Goal: Task Accomplishment & Management: Manage account settings

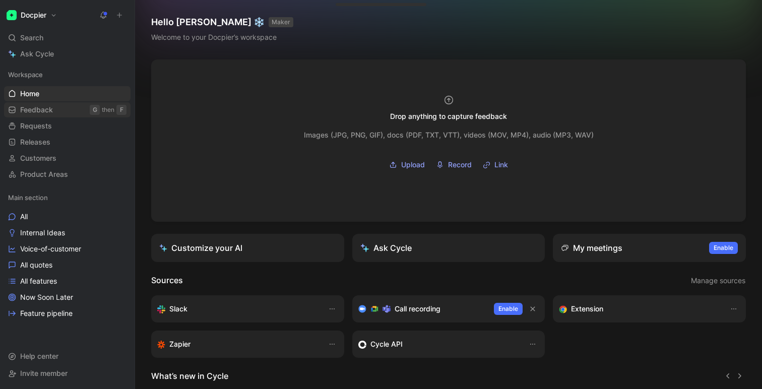
click at [52, 107] on span "Feedback" at bounding box center [36, 110] width 33 height 10
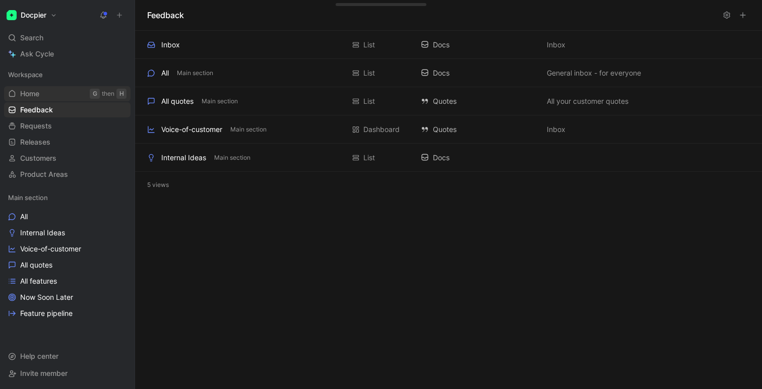
click at [54, 98] on link "Home G then H" at bounding box center [67, 93] width 127 height 15
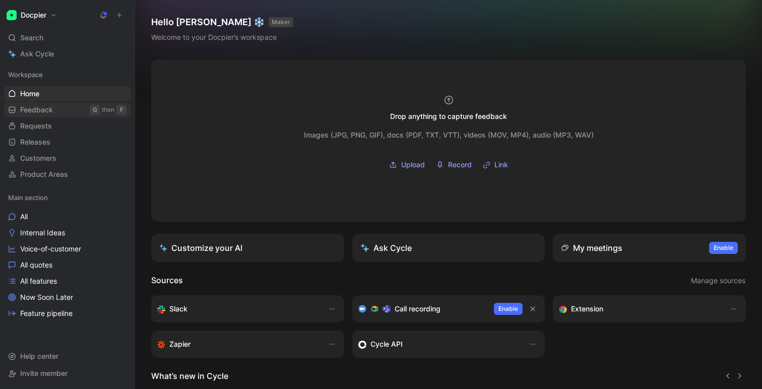
click at [33, 114] on span "Feedback" at bounding box center [36, 110] width 33 height 10
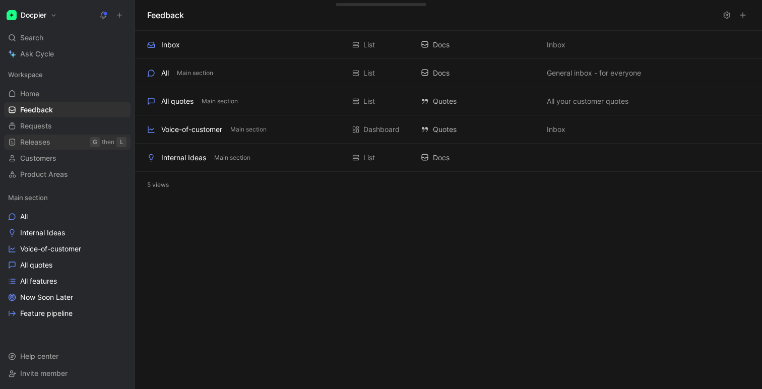
click at [40, 135] on link "Releases G then L" at bounding box center [67, 142] width 127 height 15
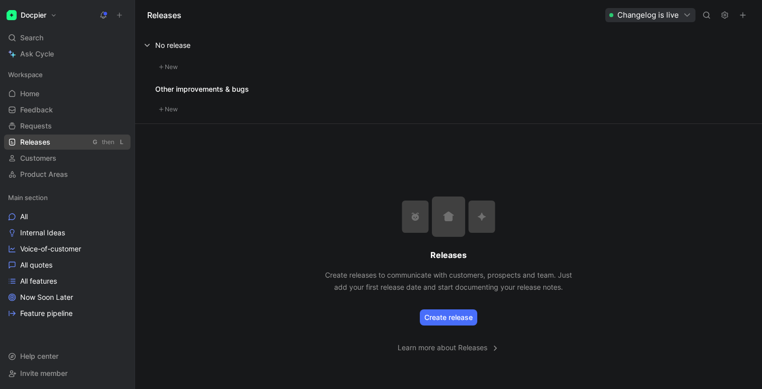
click at [44, 148] on link "Releases G then L" at bounding box center [67, 142] width 127 height 15
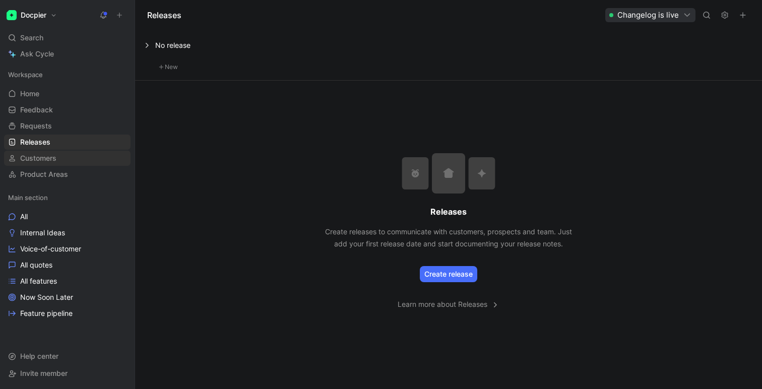
click at [44, 157] on span "Customers" at bounding box center [38, 158] width 36 height 10
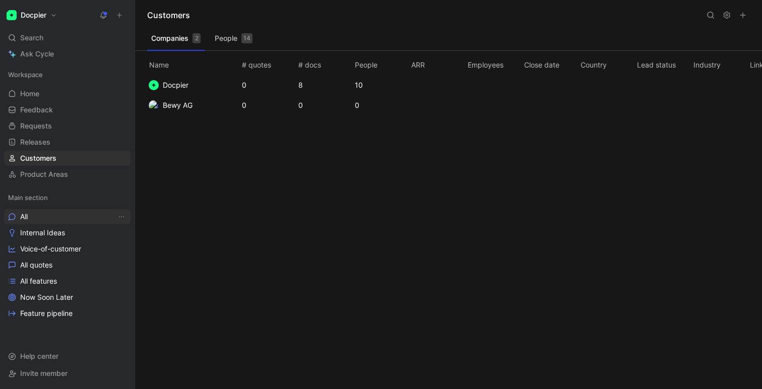
click at [46, 214] on link "All" at bounding box center [67, 216] width 127 height 15
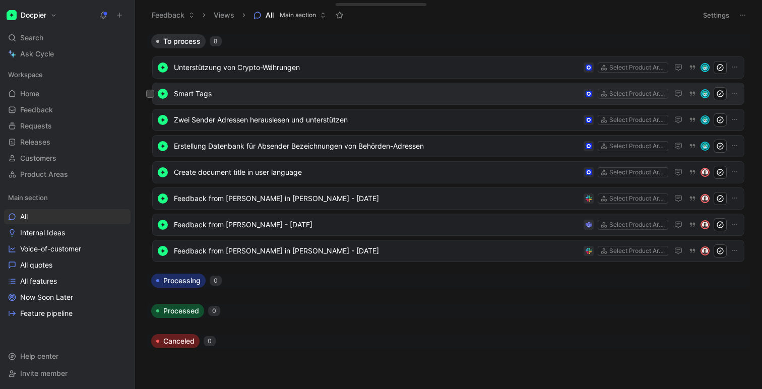
click at [232, 93] on span "Smart Tags" at bounding box center [377, 94] width 406 height 12
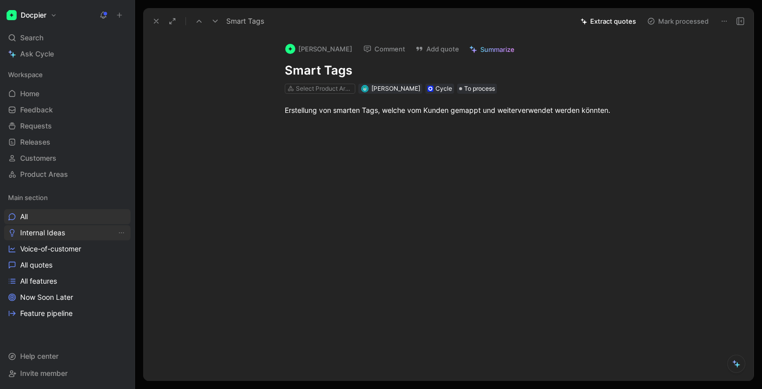
click at [35, 235] on span "Internal Ideas" at bounding box center [42, 233] width 45 height 10
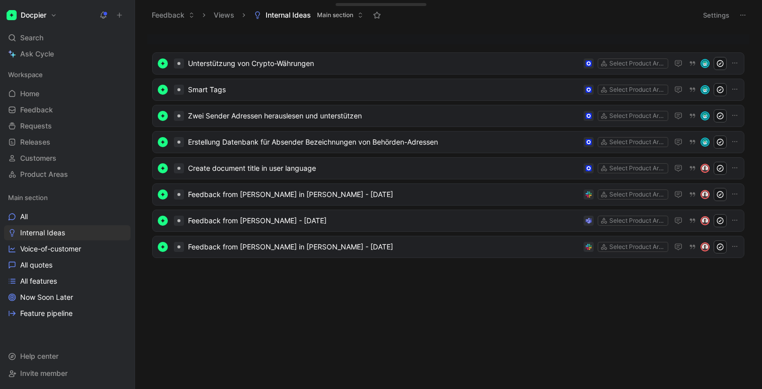
click at [32, 19] on h1 "Docpier" at bounding box center [34, 15] width 26 height 9
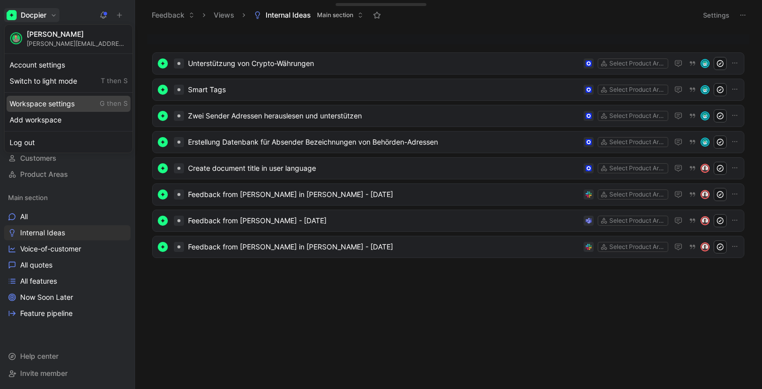
click at [48, 100] on div "Workspace settings G then S" at bounding box center [69, 104] width 124 height 16
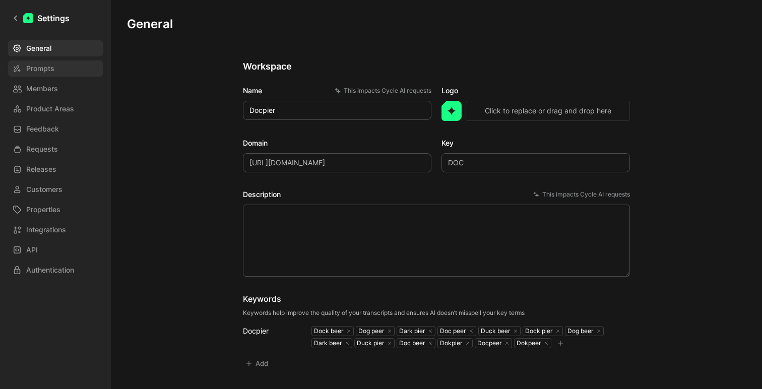
click at [54, 70] on link "Prompts" at bounding box center [55, 69] width 95 height 16
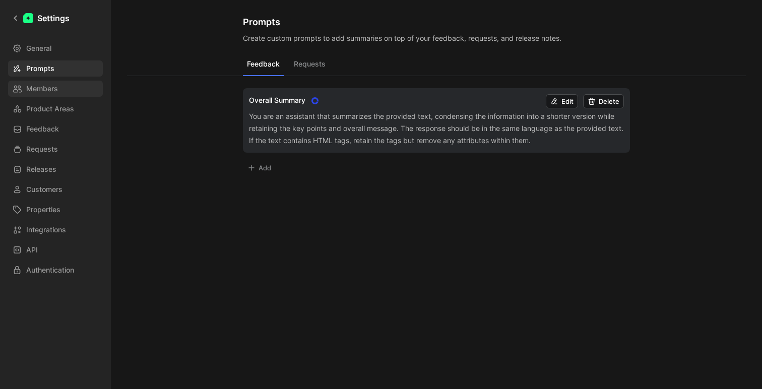
click at [31, 86] on span "Members" at bounding box center [42, 89] width 32 height 12
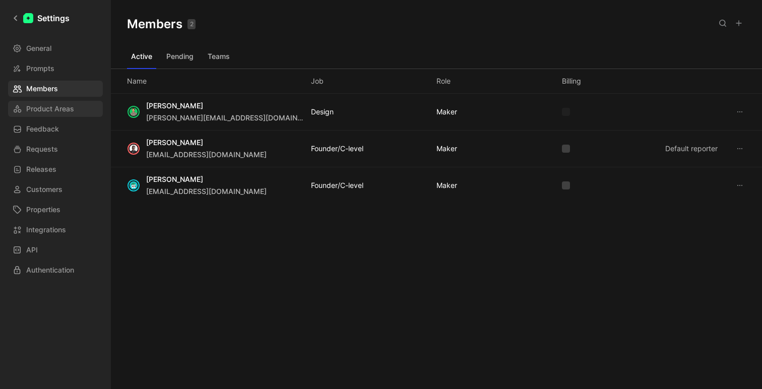
click at [36, 106] on span "Product Areas" at bounding box center [50, 109] width 48 height 12
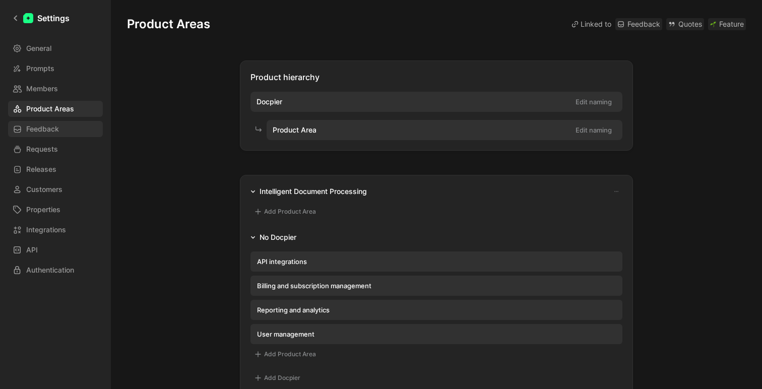
click at [31, 131] on span "Feedback" at bounding box center [42, 129] width 33 height 12
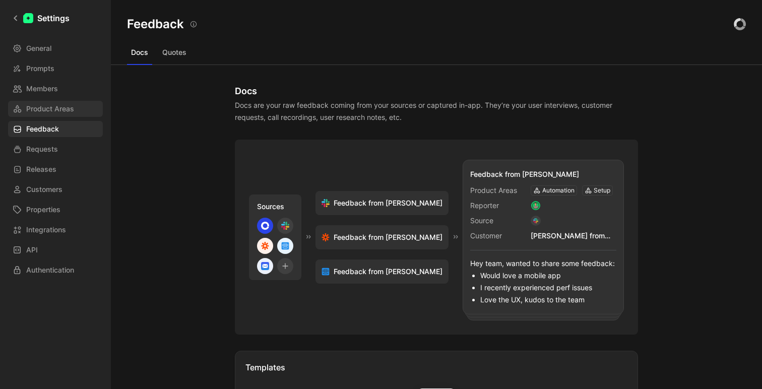
click at [33, 106] on span "Product Areas" at bounding box center [50, 109] width 48 height 12
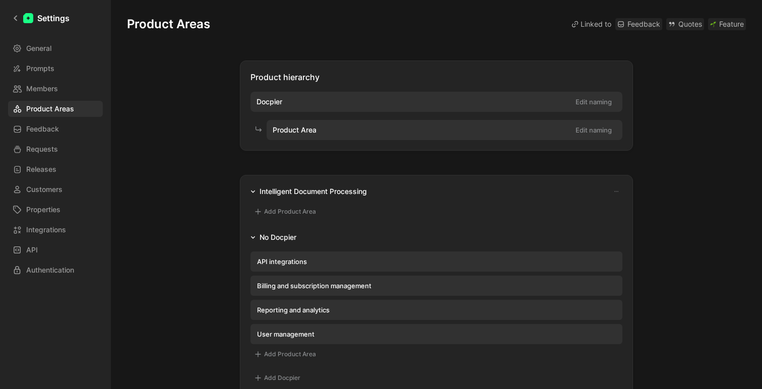
click at [252, 237] on icon "button" at bounding box center [253, 237] width 4 height 3
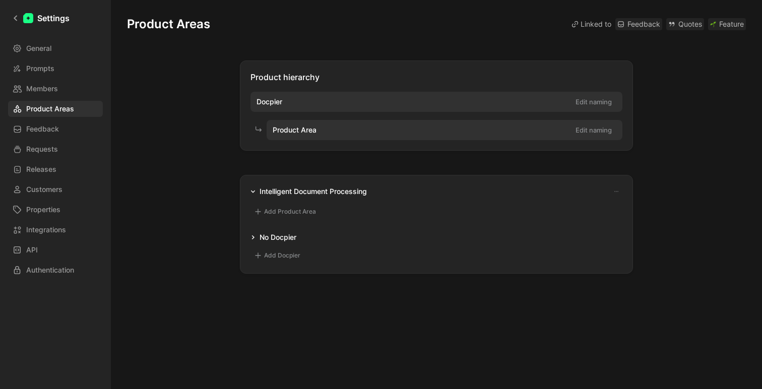
click at [251, 191] on icon "button" at bounding box center [253, 191] width 5 height 5
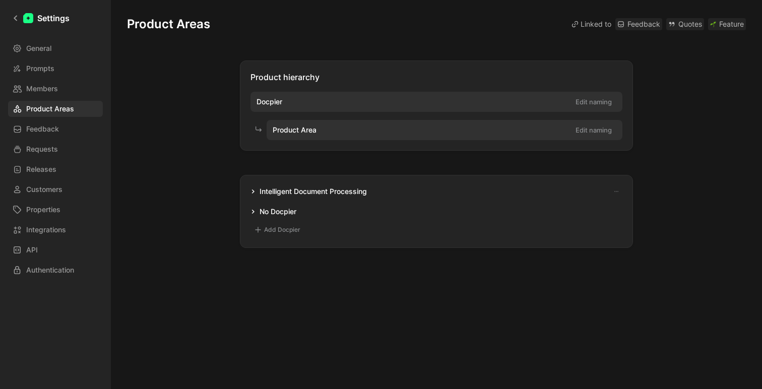
click at [251, 191] on icon "button" at bounding box center [253, 191] width 5 height 5
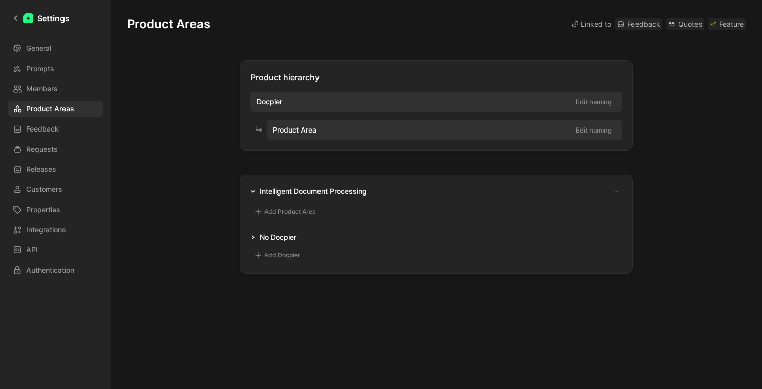
click at [251, 235] on icon "button" at bounding box center [253, 237] width 5 height 5
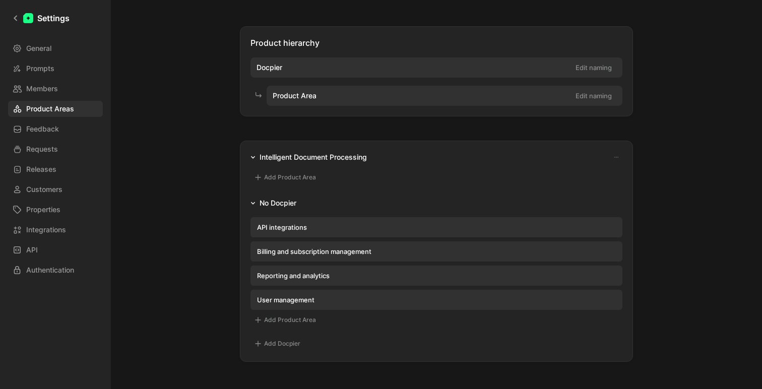
scroll to position [31, 0]
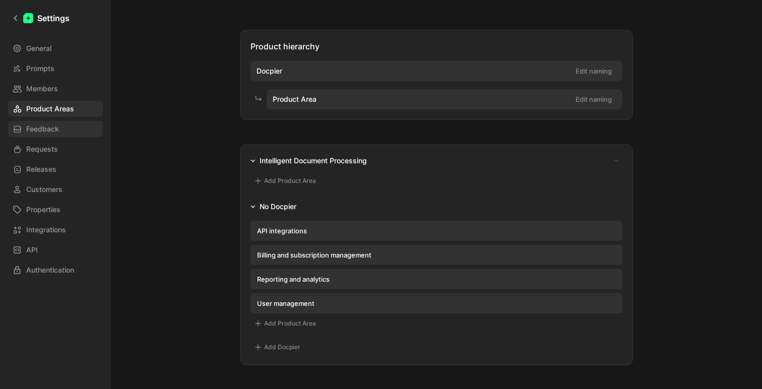
click at [51, 133] on span "Feedback" at bounding box center [42, 129] width 33 height 12
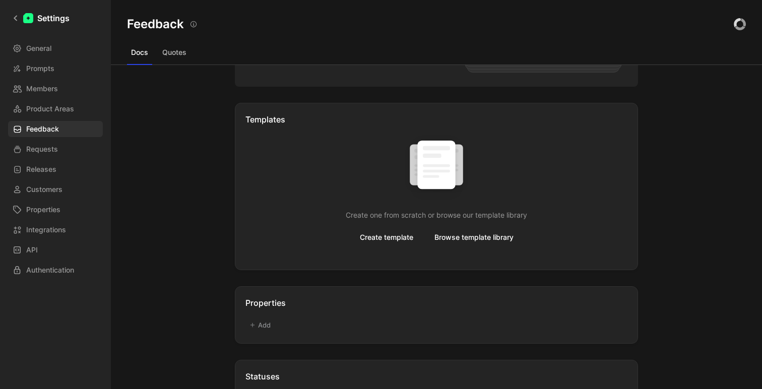
scroll to position [440, 0]
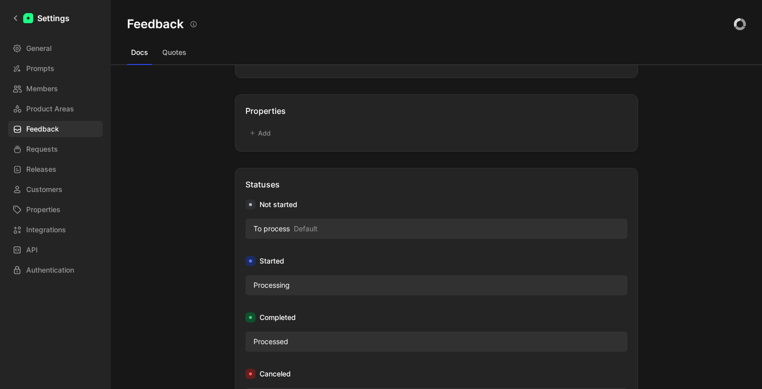
click at [259, 287] on span "Processing" at bounding box center [272, 285] width 36 height 12
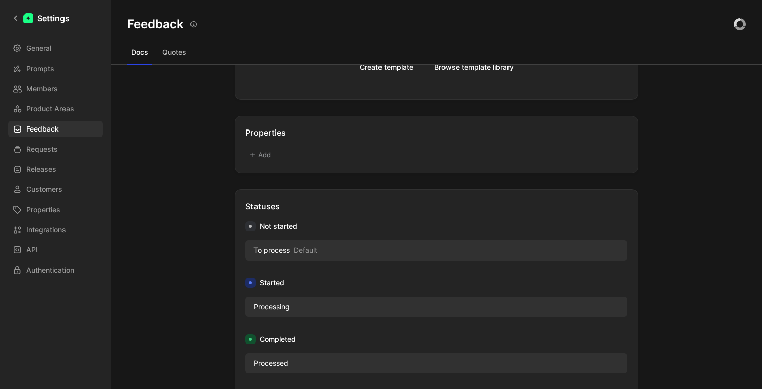
scroll to position [404, 0]
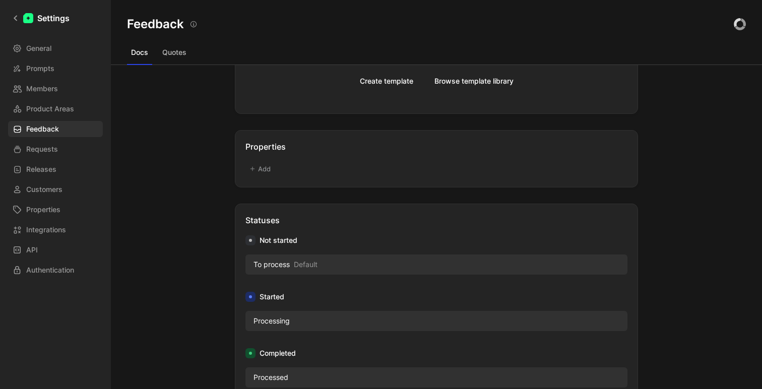
click at [178, 44] on button "Quotes" at bounding box center [174, 52] width 32 height 16
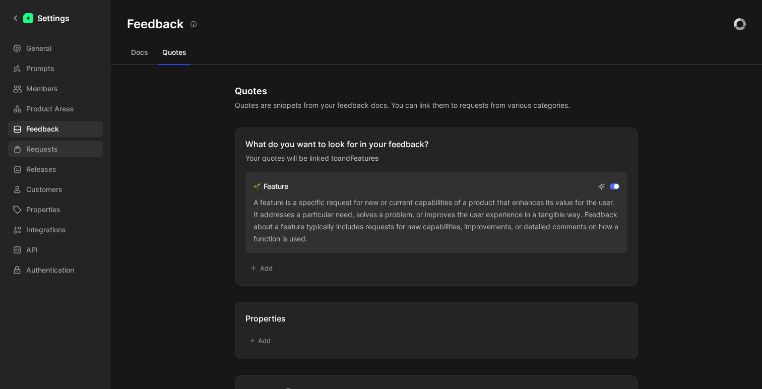
click at [54, 154] on span "Requests" at bounding box center [42, 149] width 32 height 12
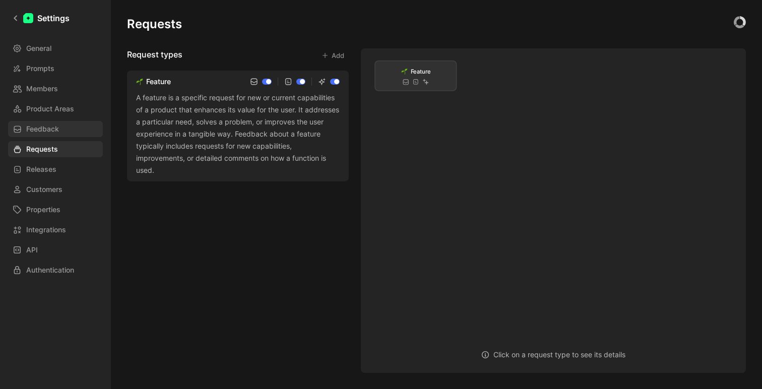
click at [57, 129] on span "Feedback" at bounding box center [42, 129] width 33 height 12
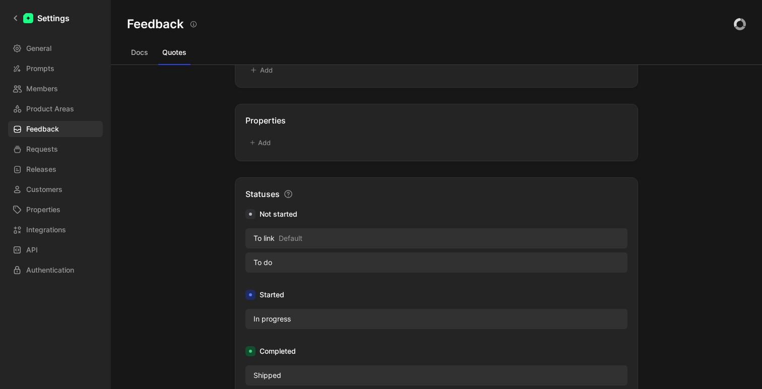
scroll to position [189, 0]
